Goal: Find specific page/section: Find specific page/section

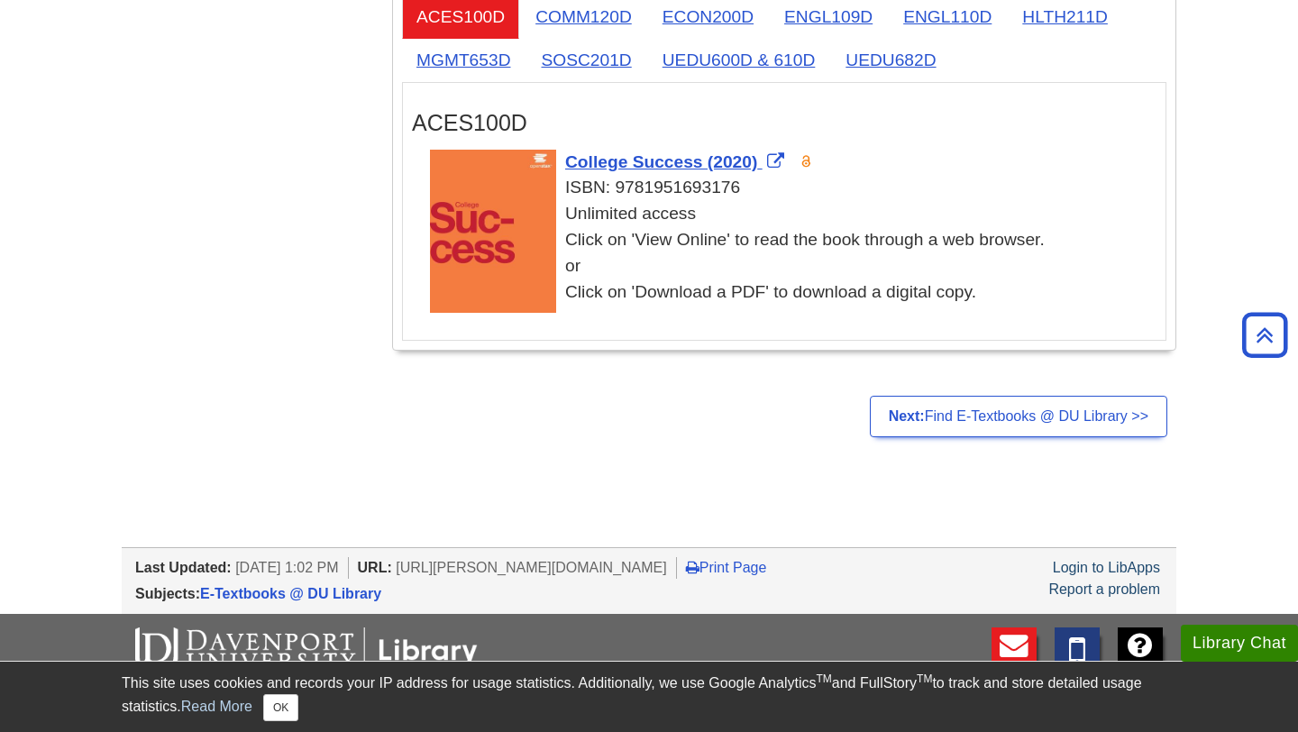
scroll to position [3640, 0]
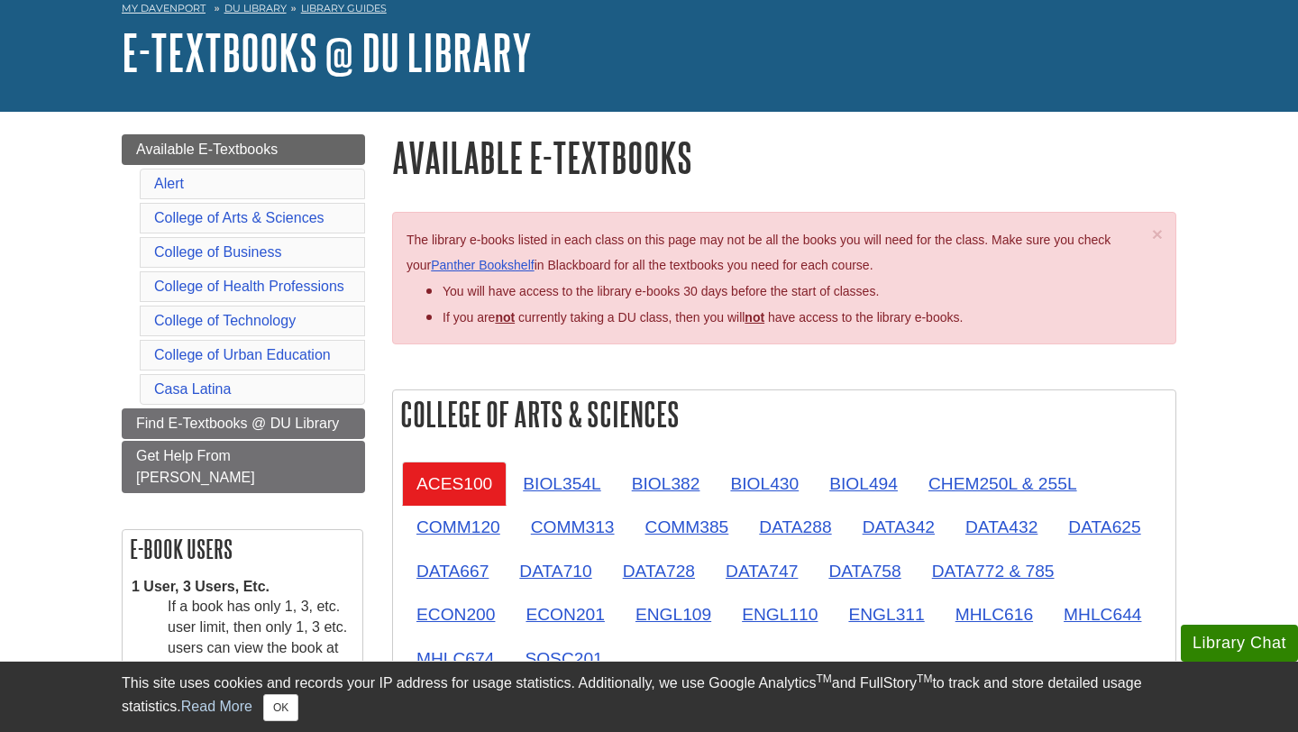
scroll to position [96, 0]
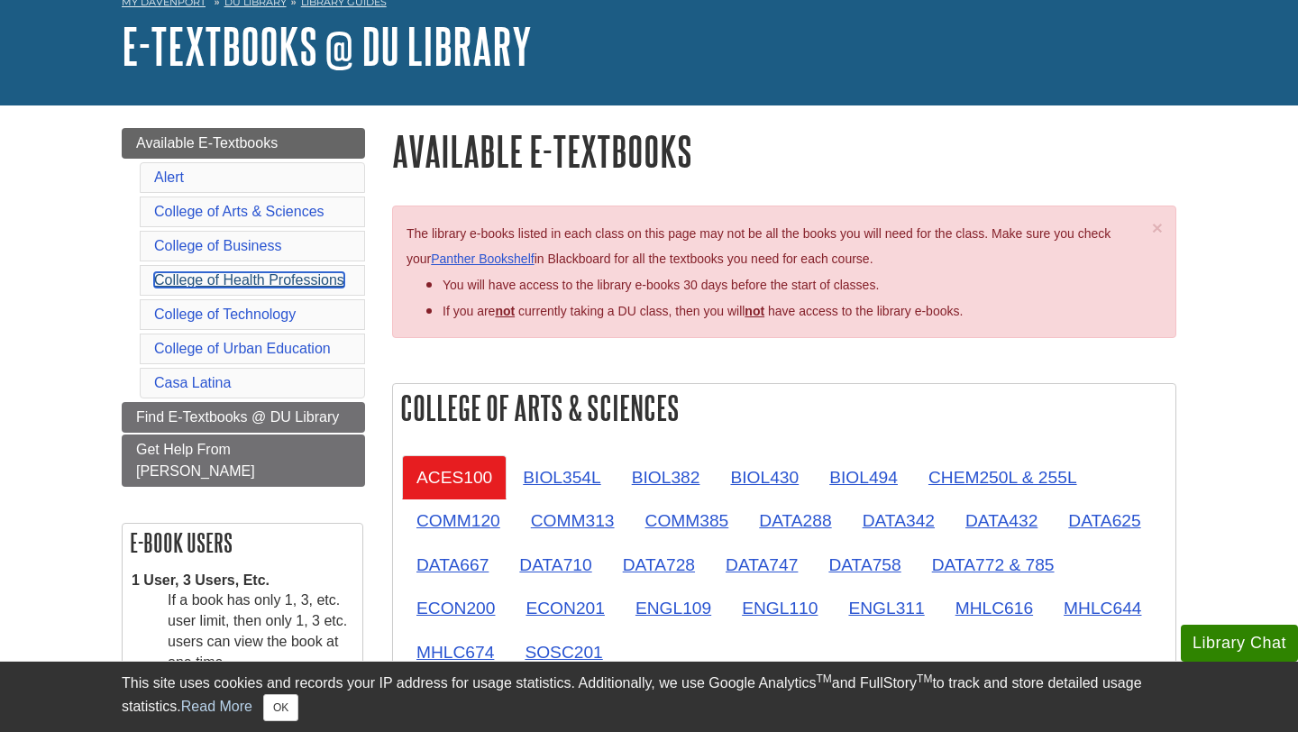
click at [257, 282] on link "College of Health Professions" at bounding box center [249, 279] width 190 height 15
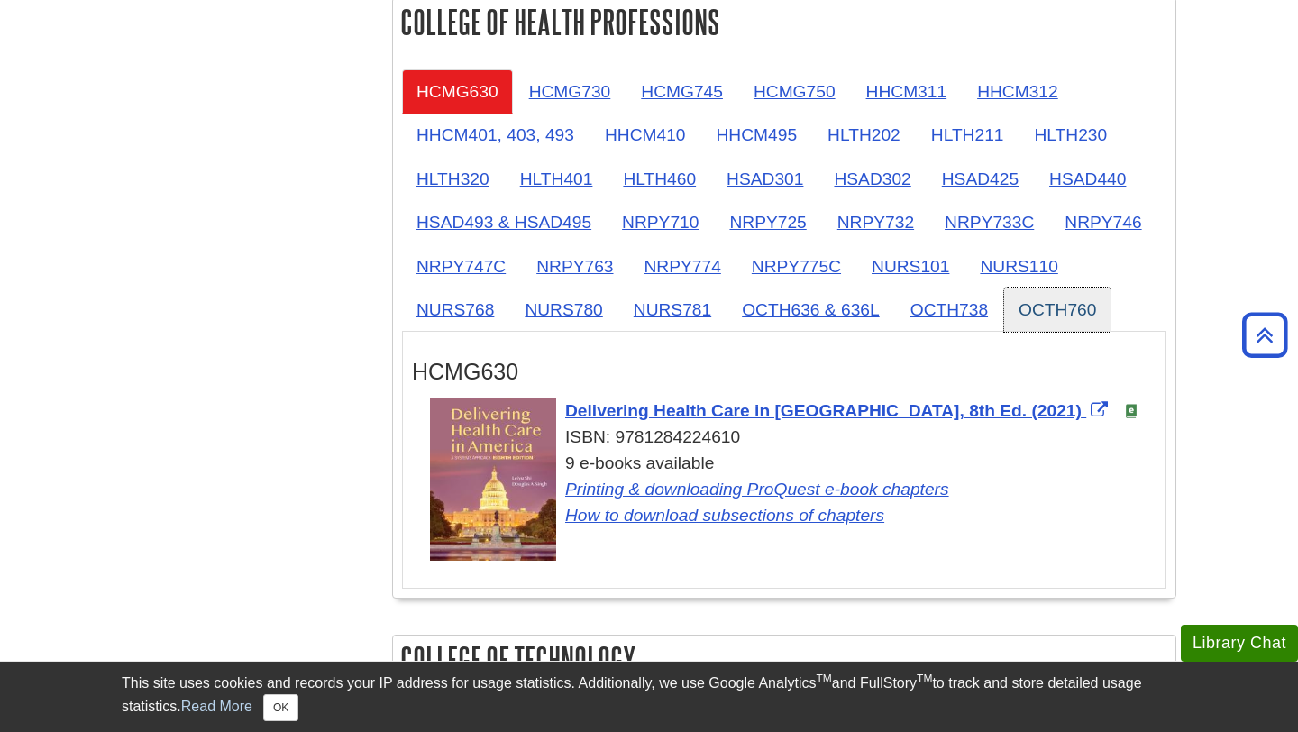
click at [1065, 316] on link "OCTH760" at bounding box center [1057, 309] width 106 height 44
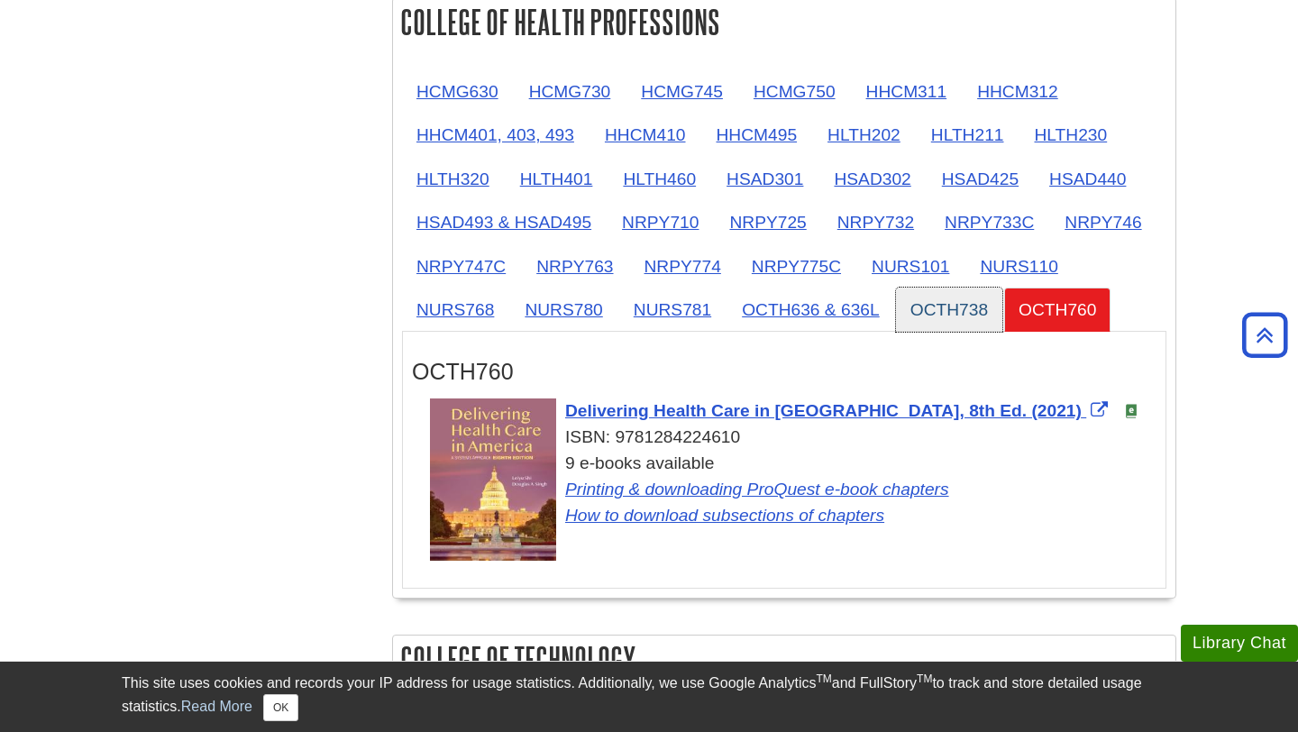
click at [955, 322] on link "OCTH738" at bounding box center [949, 309] width 106 height 44
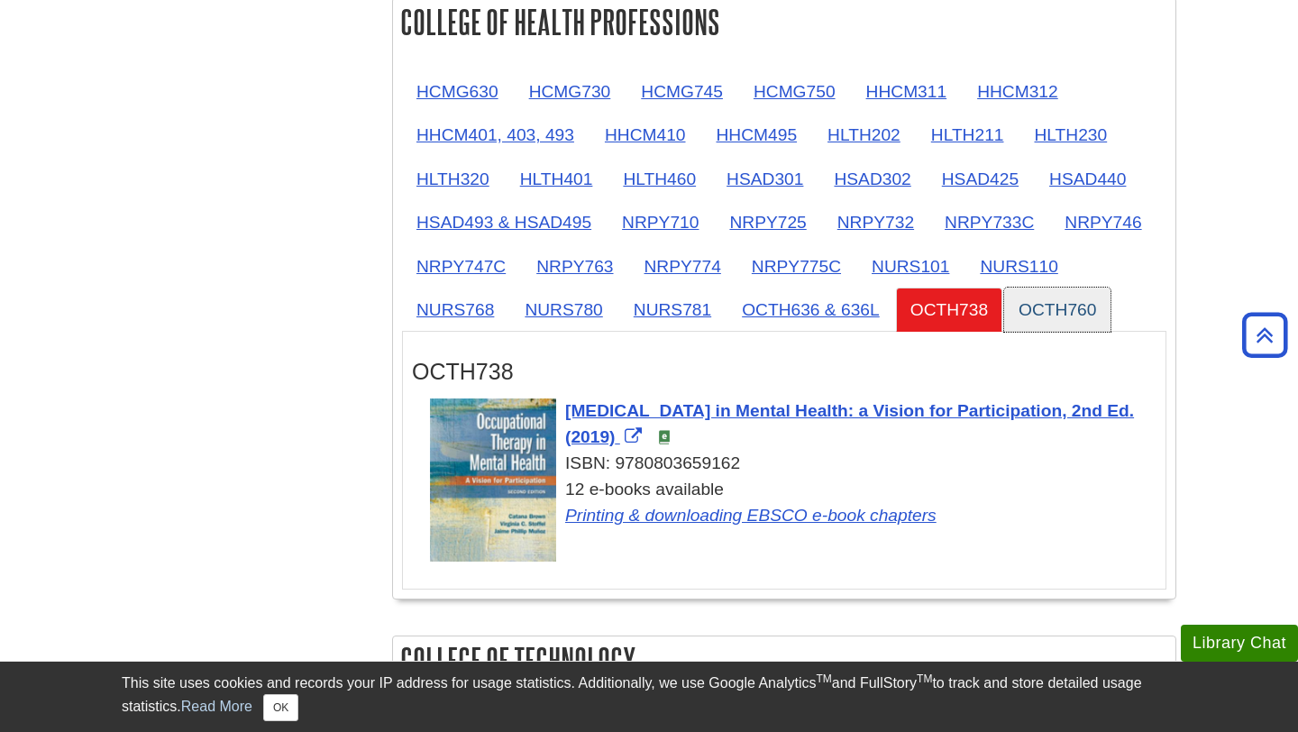
click at [1062, 315] on link "OCTH760" at bounding box center [1057, 309] width 106 height 44
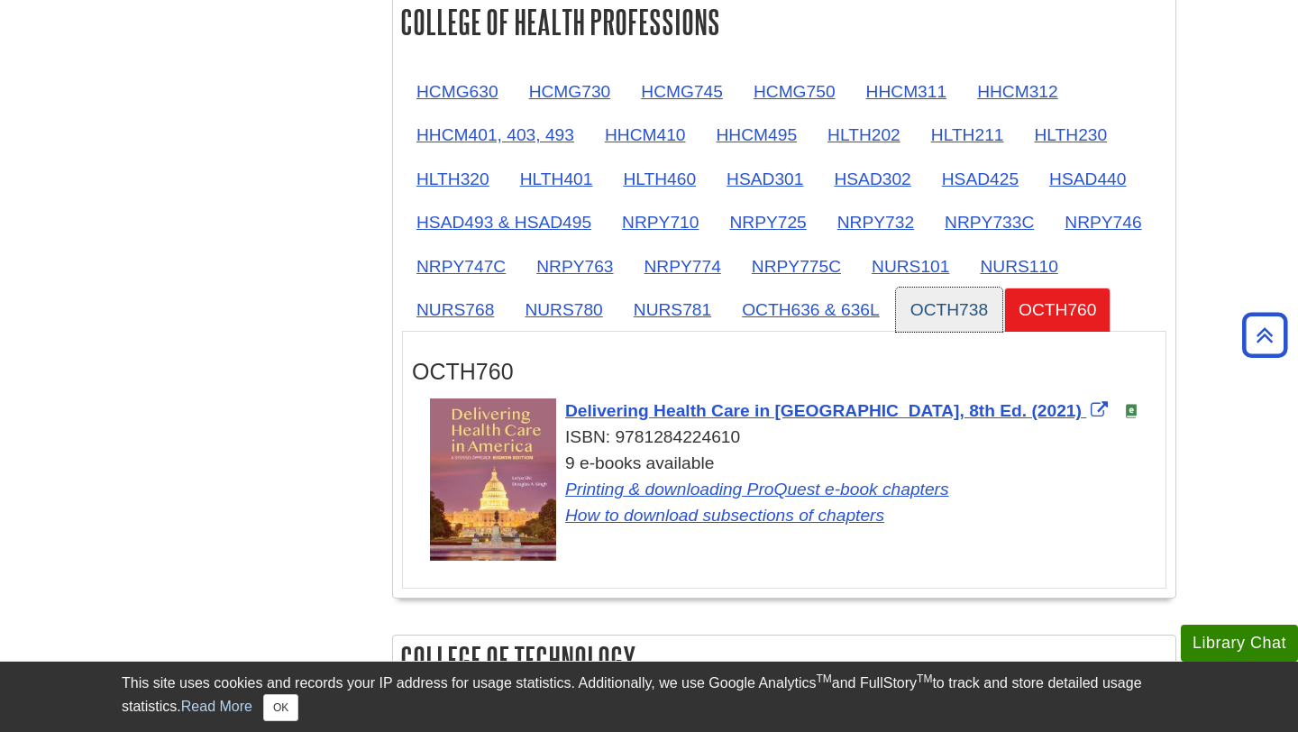
click at [942, 316] on link "OCTH738" at bounding box center [949, 309] width 106 height 44
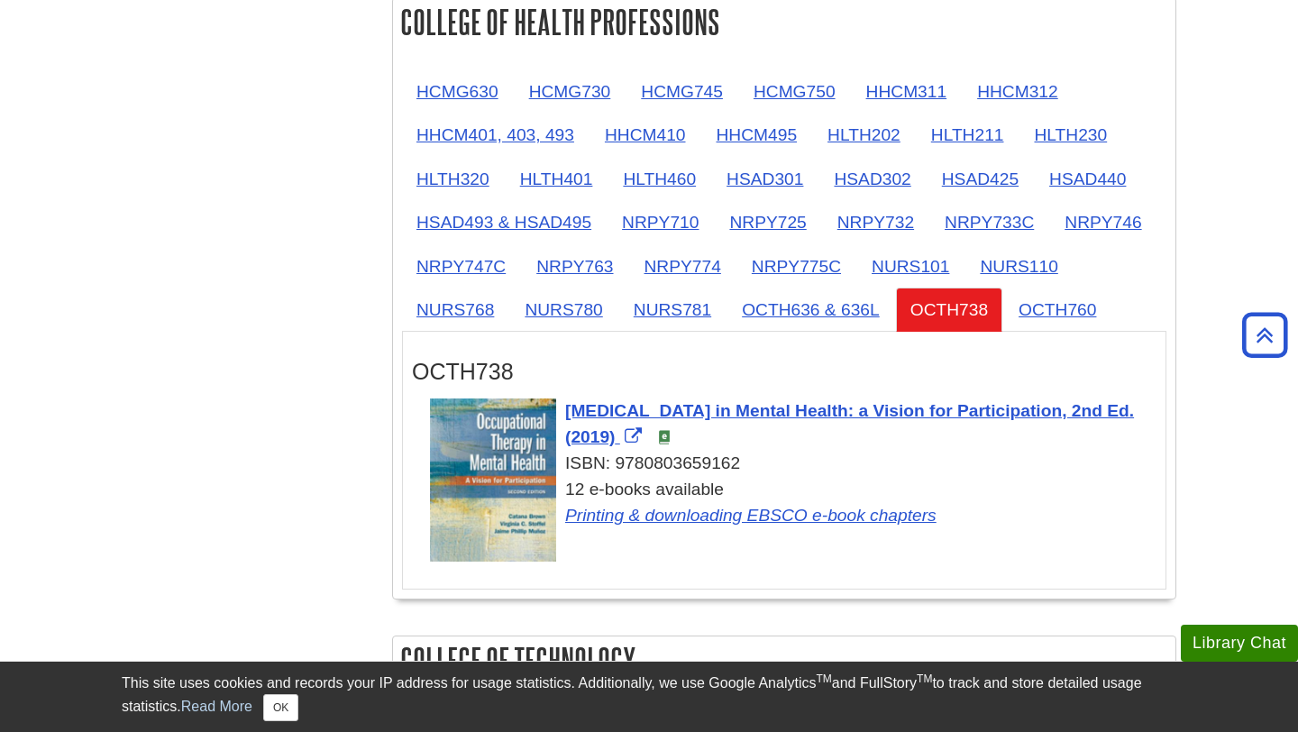
click at [209, 390] on div "Menu Available E-Textbooks Alert College of Arts & Sciences College of Business…" at bounding box center [648, 489] width 1081 height 3883
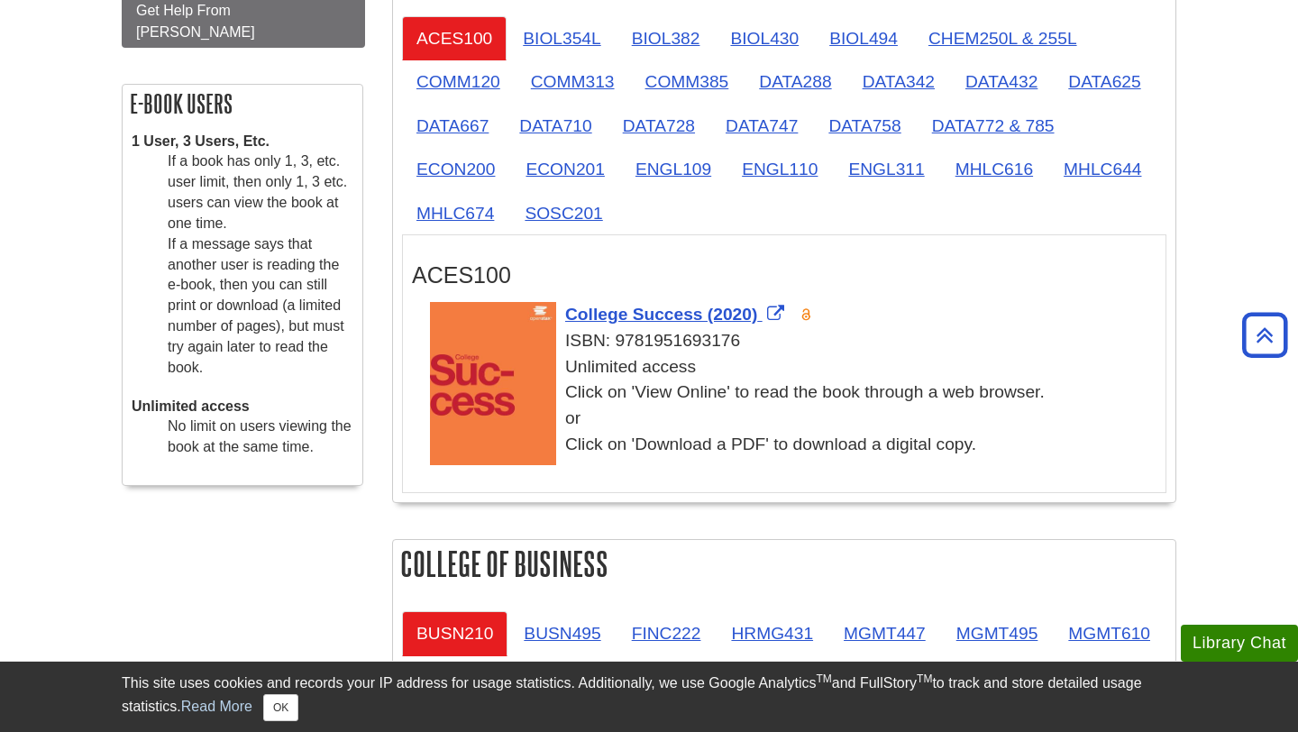
scroll to position [0, 0]
